Goal: Transaction & Acquisition: Purchase product/service

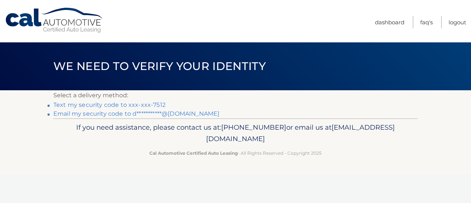
click at [119, 112] on link "**********" at bounding box center [136, 113] width 166 height 7
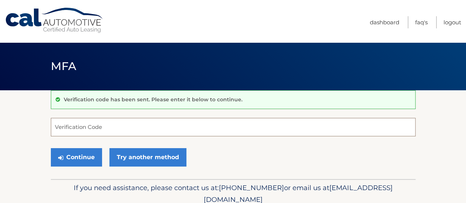
paste input "545703"
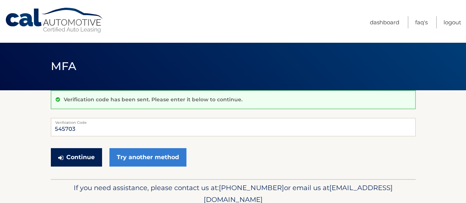
click at [87, 156] on button "Continue" at bounding box center [76, 157] width 51 height 18
click at [99, 126] on input "545703" at bounding box center [233, 127] width 365 height 18
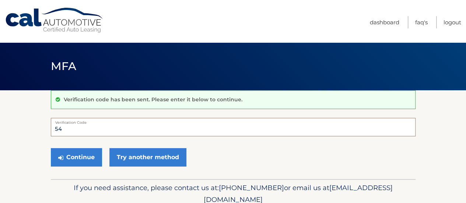
type input "5"
type input "545703"
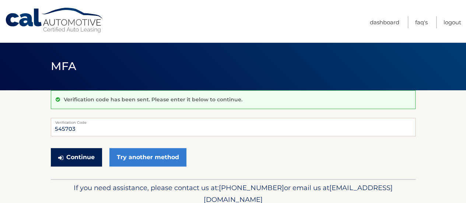
click at [82, 159] on button "Continue" at bounding box center [76, 157] width 51 height 18
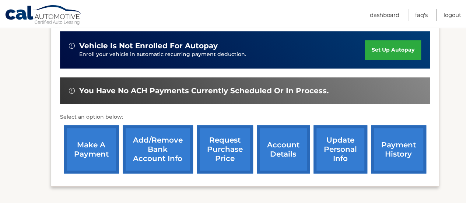
scroll to position [183, 0]
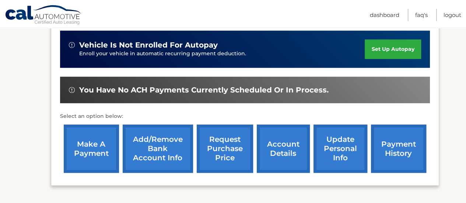
click at [396, 144] on link "payment history" at bounding box center [398, 148] width 55 height 48
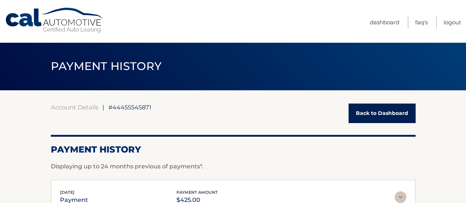
click at [383, 109] on link "Back to Dashboard" at bounding box center [381, 113] width 67 height 20
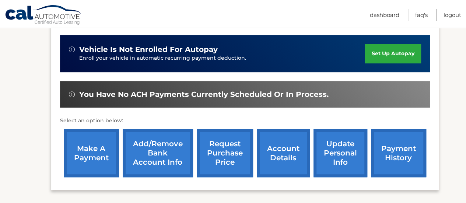
scroll to position [192, 0]
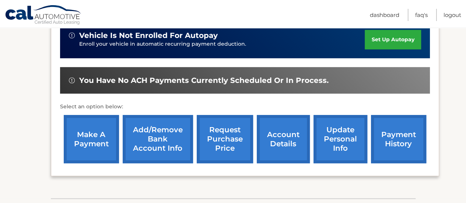
click at [109, 137] on link "make a payment" at bounding box center [91, 139] width 55 height 48
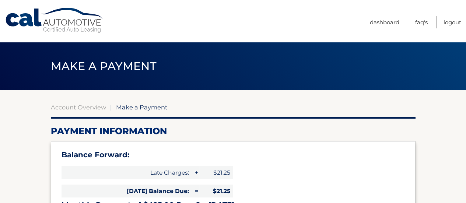
select select "NmYwMTQwMmYtYjg3OC00MjI3LWJiNmMtMDYyZGY2MGUwZWUy"
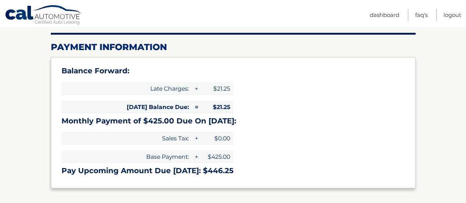
scroll to position [192, 0]
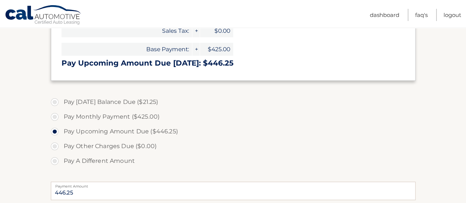
click at [55, 120] on label "Pay Monthly Payment ($425.00)" at bounding box center [233, 116] width 365 height 15
click at [55, 120] on input "Pay Monthly Payment ($425.00)" at bounding box center [57, 115] width 7 height 12
radio input "true"
type input "425.00"
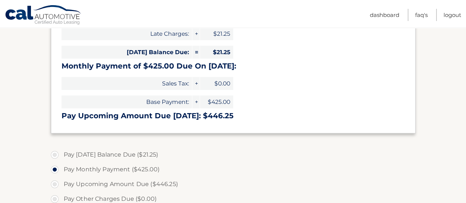
scroll to position [130, 0]
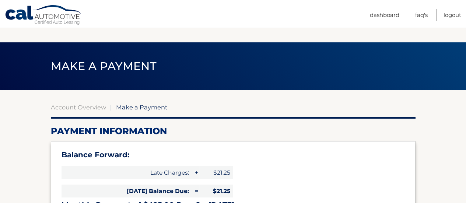
select select "NmYwMTQwMmYtYjg3OC00MjI3LWJiNmMtMDYyZGY2MGUwZWUy"
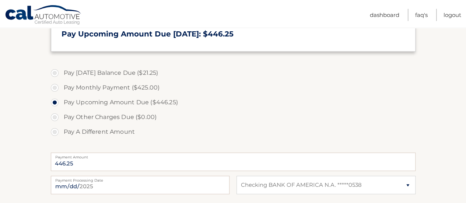
scroll to position [72, 0]
